Goal: Information Seeking & Learning: Learn about a topic

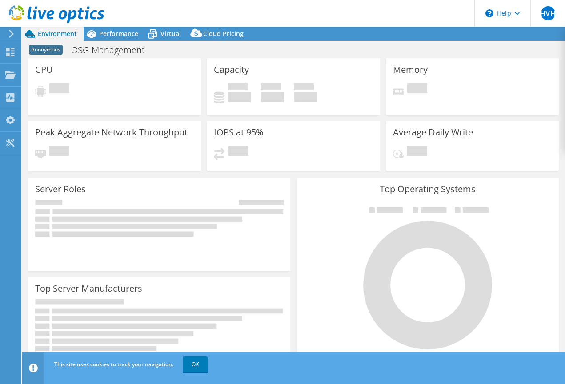
select select "USD"
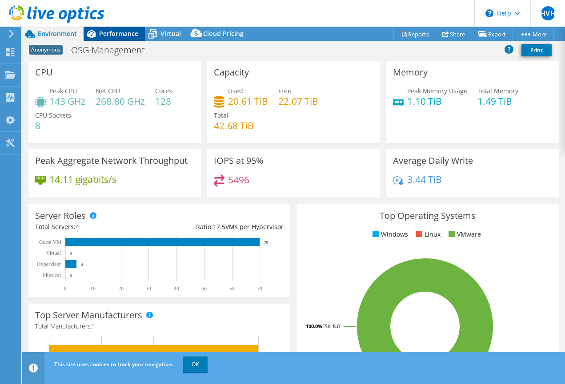
click at [116, 35] on span "Performance" at bounding box center [118, 33] width 39 height 8
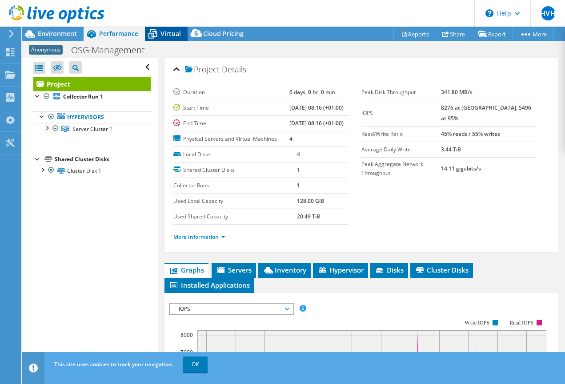
click at [170, 31] on span "Virtual" at bounding box center [170, 33] width 20 height 8
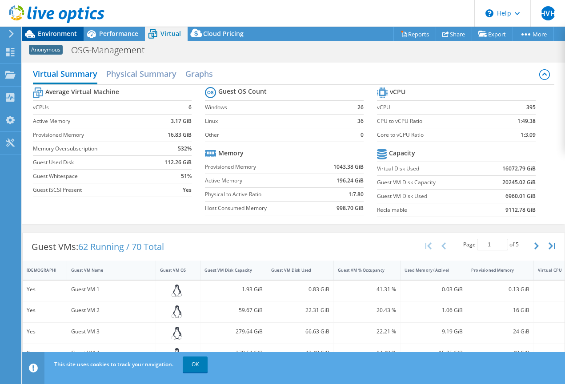
click at [52, 35] on span "Environment" at bounding box center [57, 33] width 39 height 8
